Goal: Task Accomplishment & Management: Complete application form

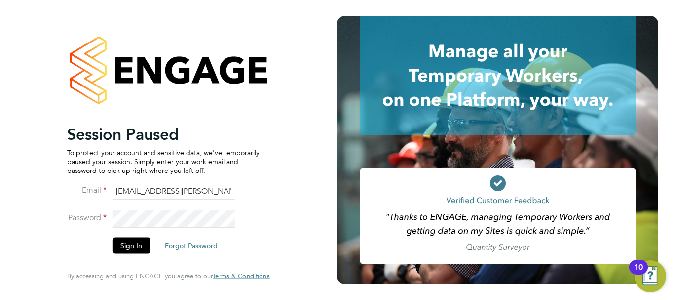
click at [136, 249] on button "Sign In" at bounding box center [132, 245] width 38 height 16
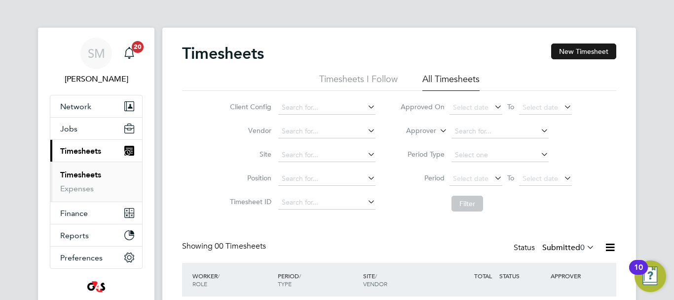
click at [589, 54] on button "New Timesheet" at bounding box center [583, 51] width 65 height 16
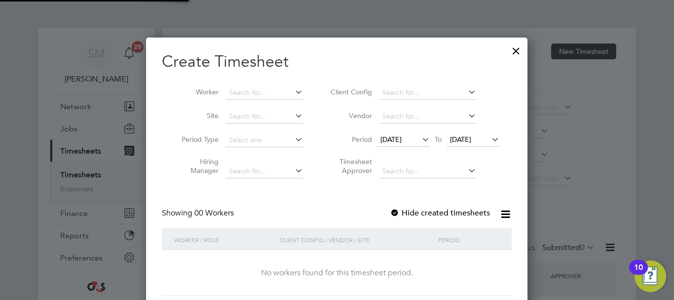
scroll to position [278, 382]
click at [265, 92] on input at bounding box center [264, 93] width 77 height 14
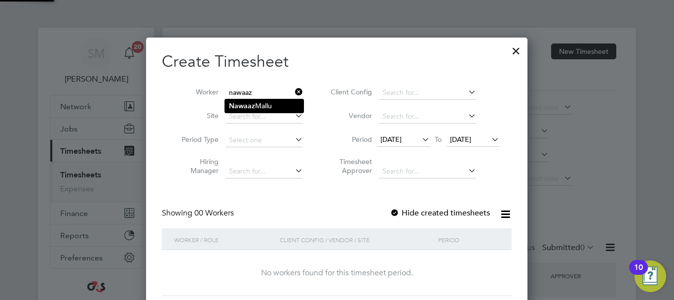
click at [283, 111] on li "[PERSON_NAME]" at bounding box center [264, 105] width 78 height 13
type input "[PERSON_NAME]"
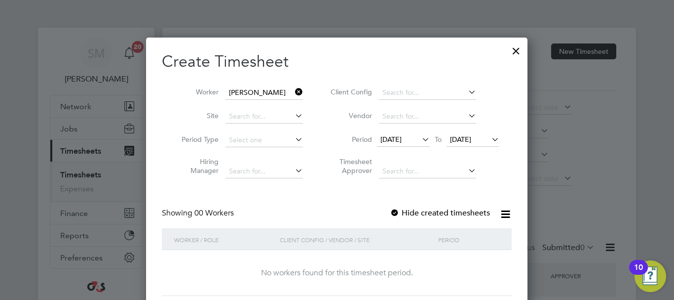
click at [402, 135] on span "[DATE]" at bounding box center [390, 139] width 21 height 9
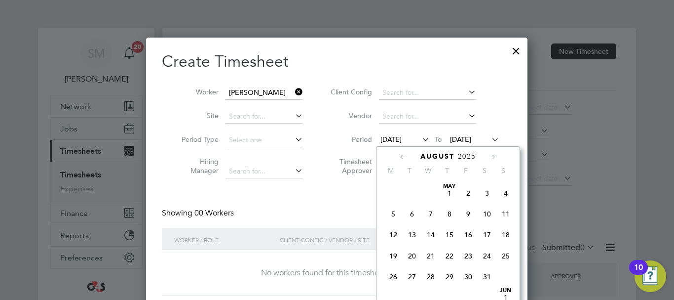
scroll to position [341, 0]
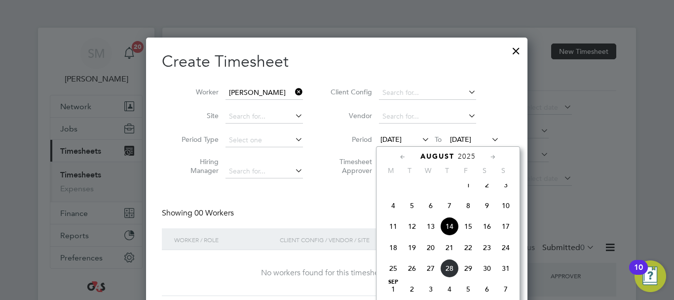
click at [399, 277] on span "25" at bounding box center [393, 268] width 19 height 19
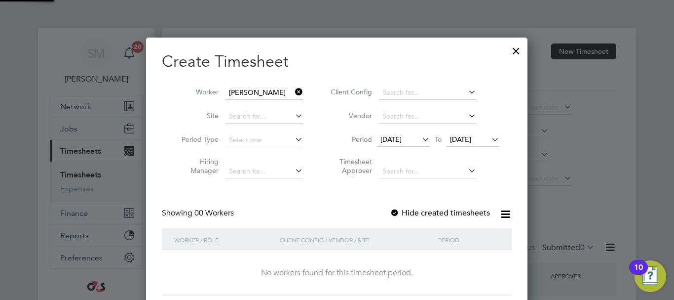
scroll to position [278, 382]
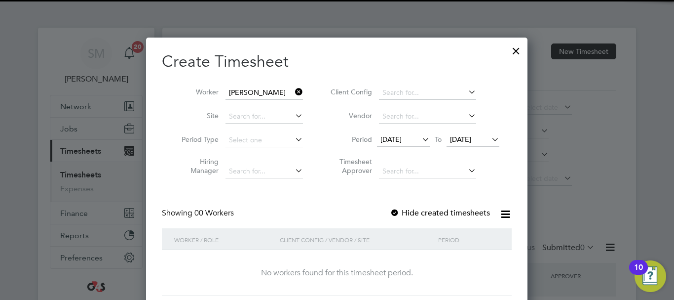
click at [471, 141] on span "[DATE]" at bounding box center [460, 139] width 21 height 9
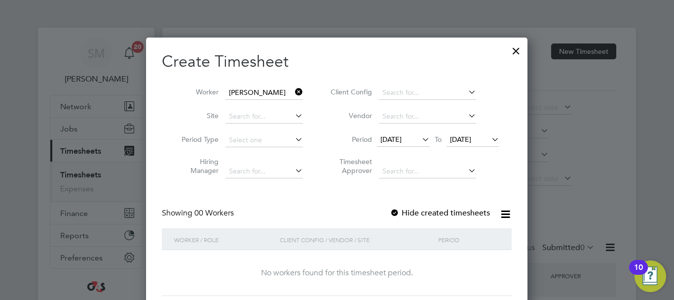
scroll to position [384, 0]
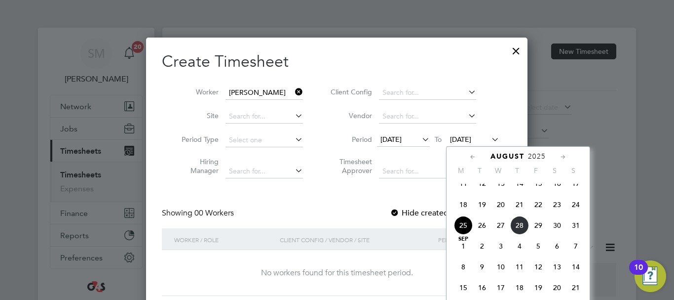
click at [577, 234] on span "31" at bounding box center [576, 225] width 19 height 19
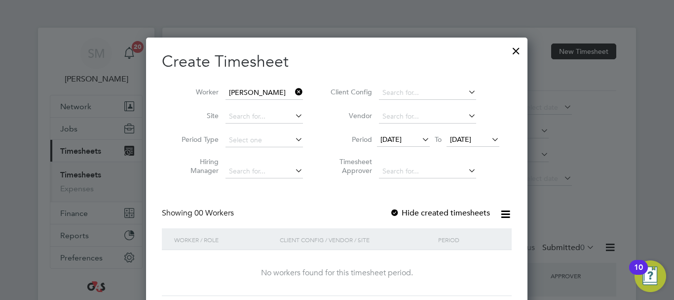
click at [401, 216] on label "Hide created timesheets" at bounding box center [440, 213] width 100 height 10
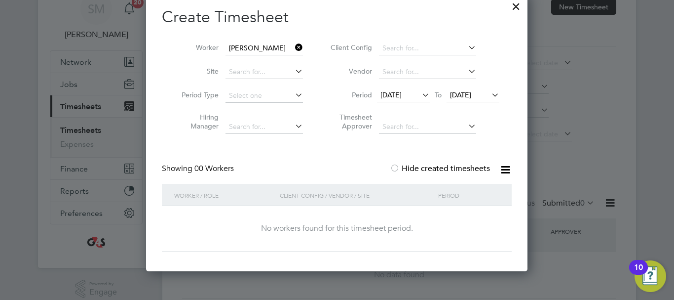
scroll to position [0, 0]
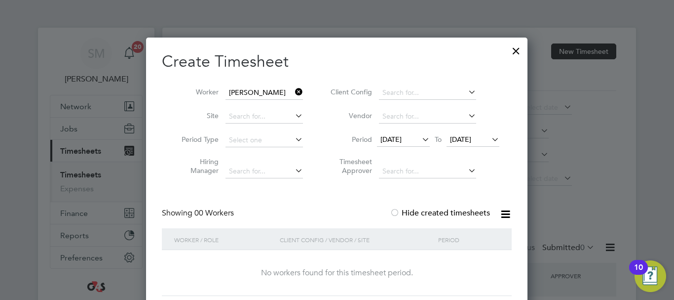
click at [515, 56] on div at bounding box center [516, 48] width 18 height 18
